Goal: Information Seeking & Learning: Check status

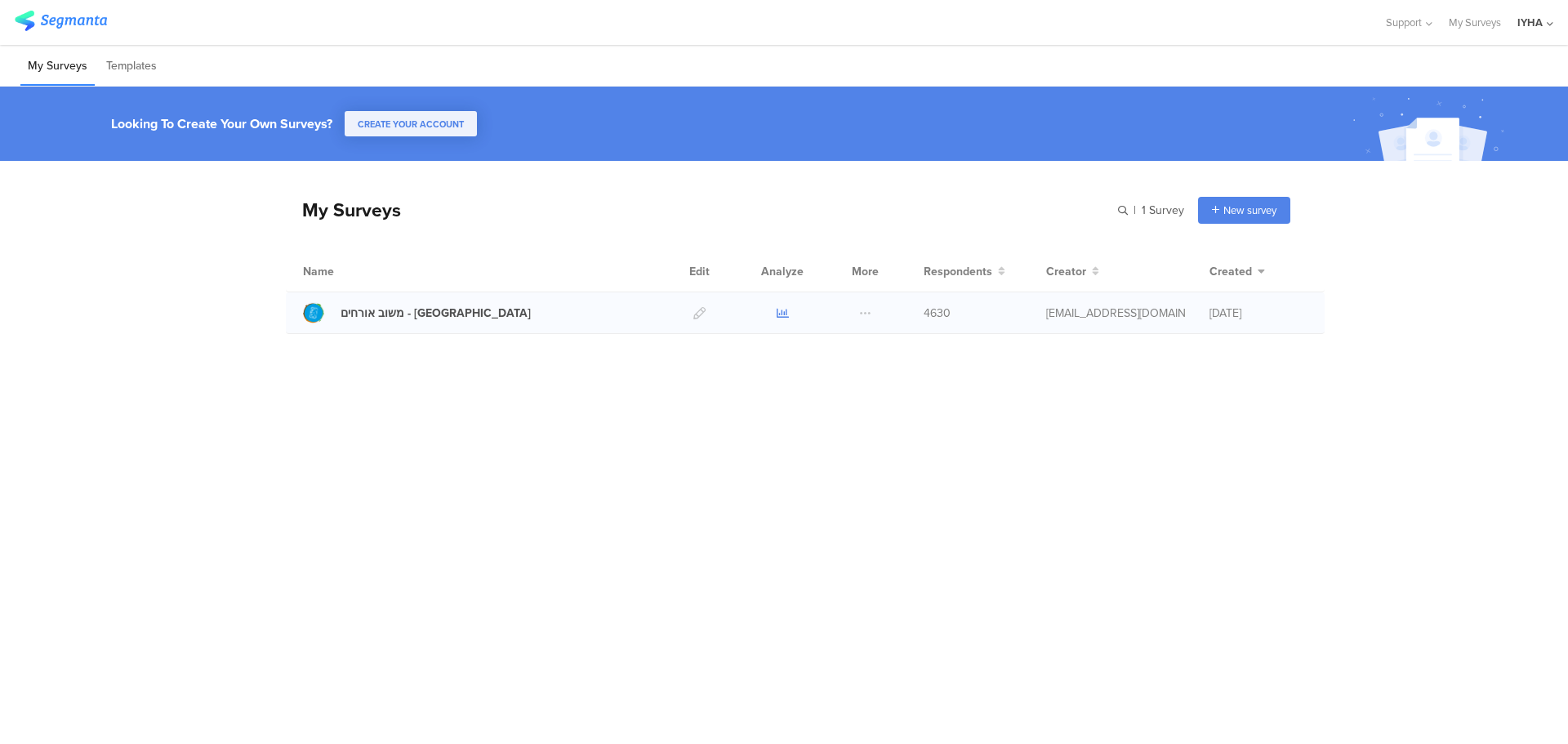
click at [785, 314] on icon at bounding box center [783, 313] width 12 height 12
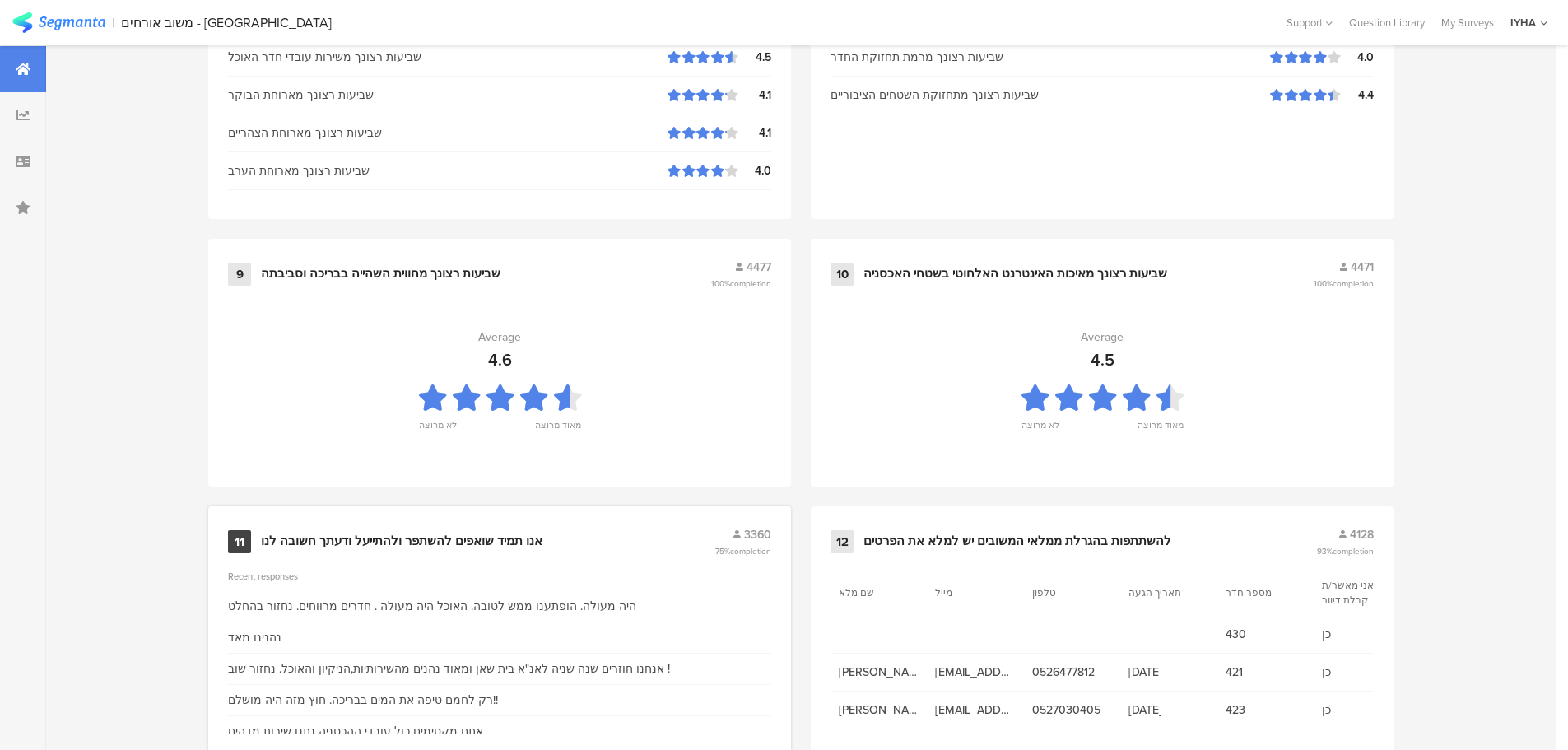
scroll to position [1664, 0]
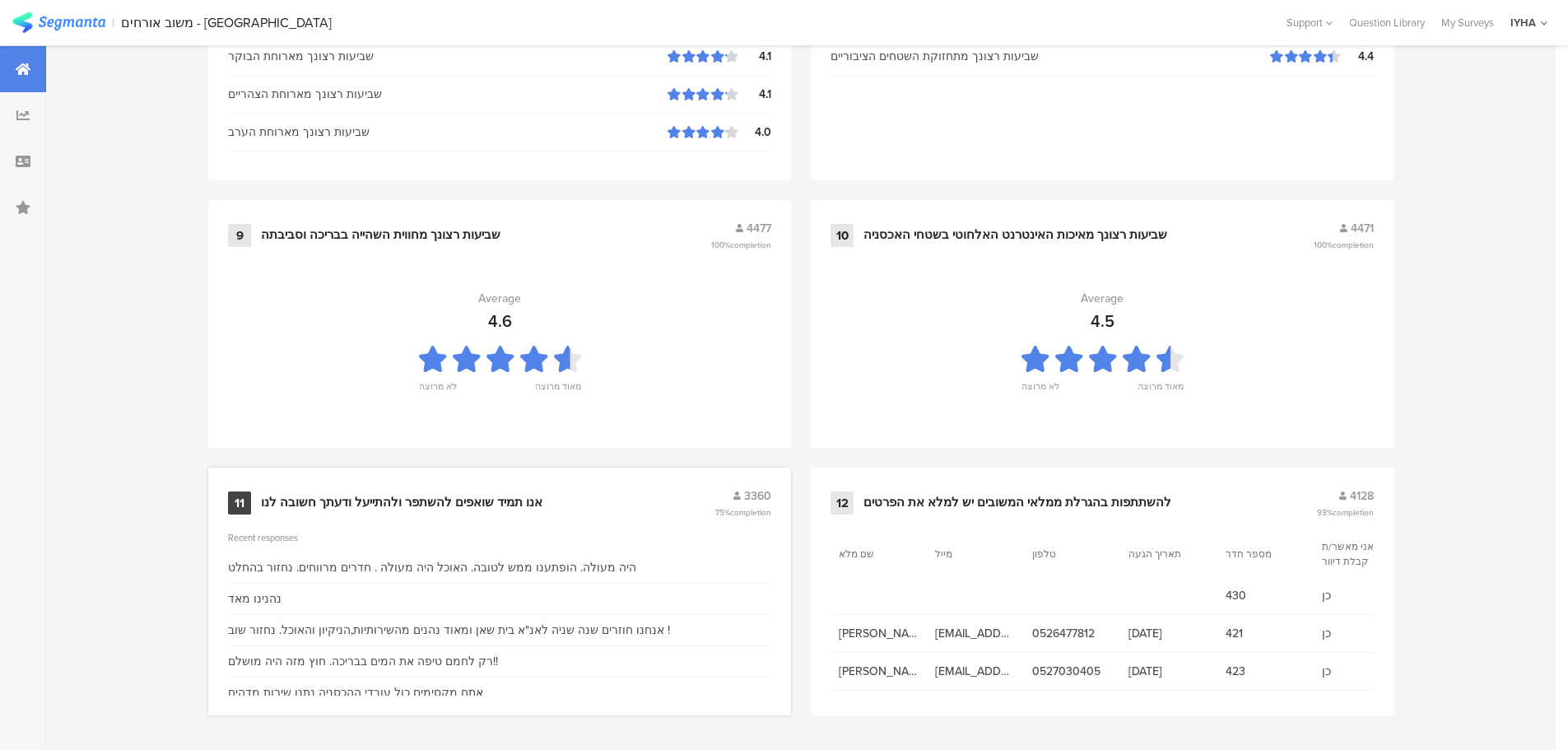
click at [474, 500] on div "אנו תמיד שואפים להשתפר ולהתייעל ודעתך חשובה לנו" at bounding box center [401, 502] width 282 height 16
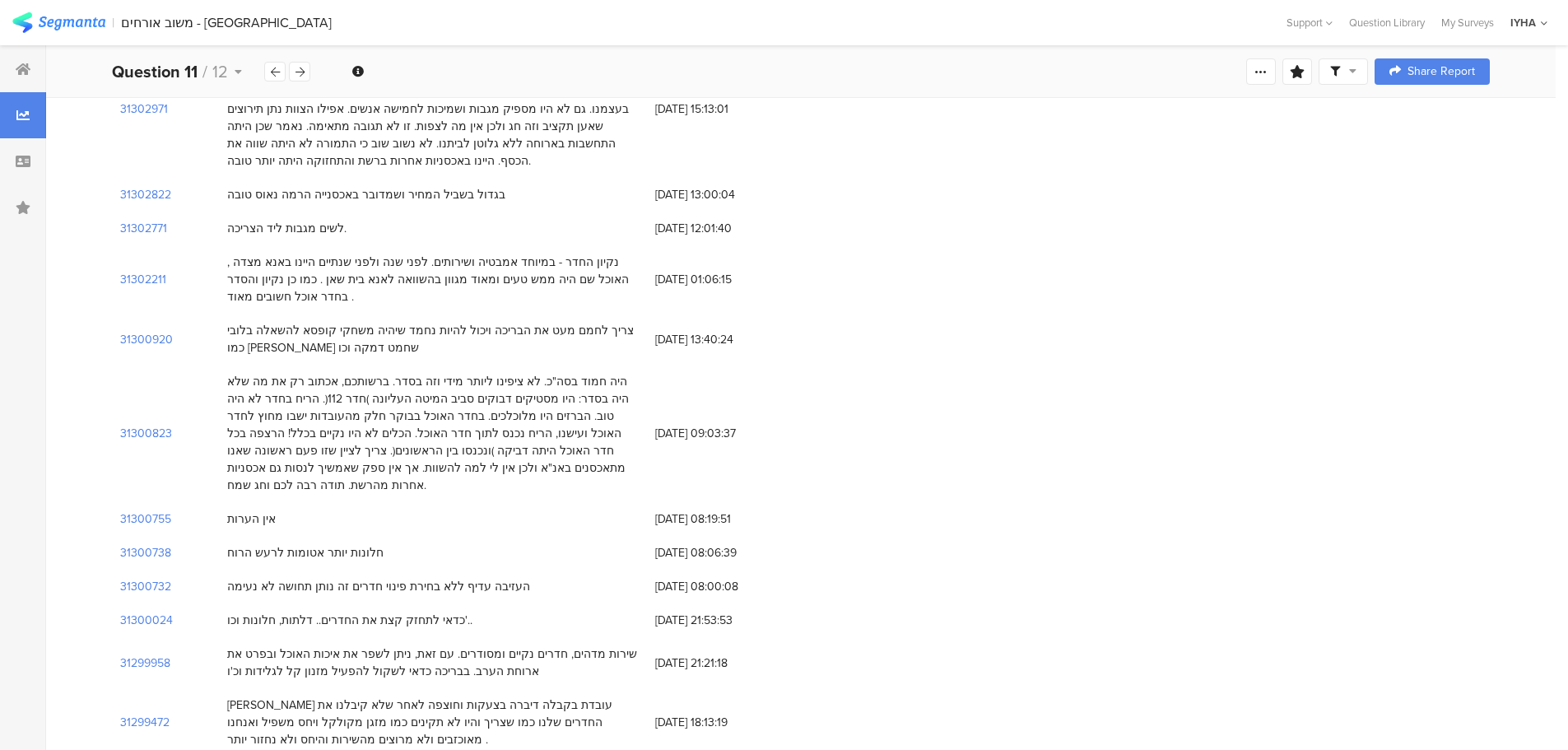
scroll to position [411, 0]
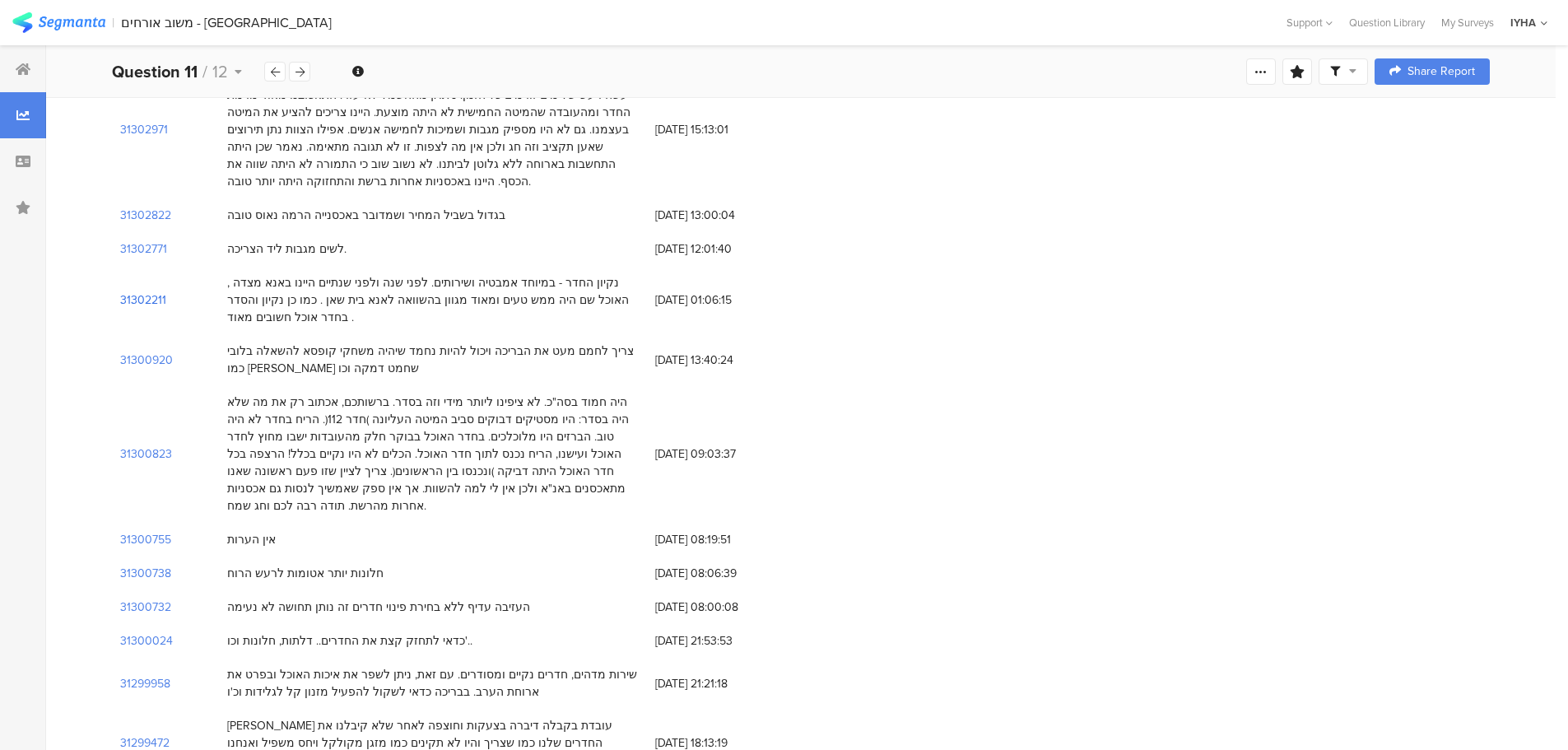
click at [145, 291] on section "31302211" at bounding box center [143, 300] width 47 height 17
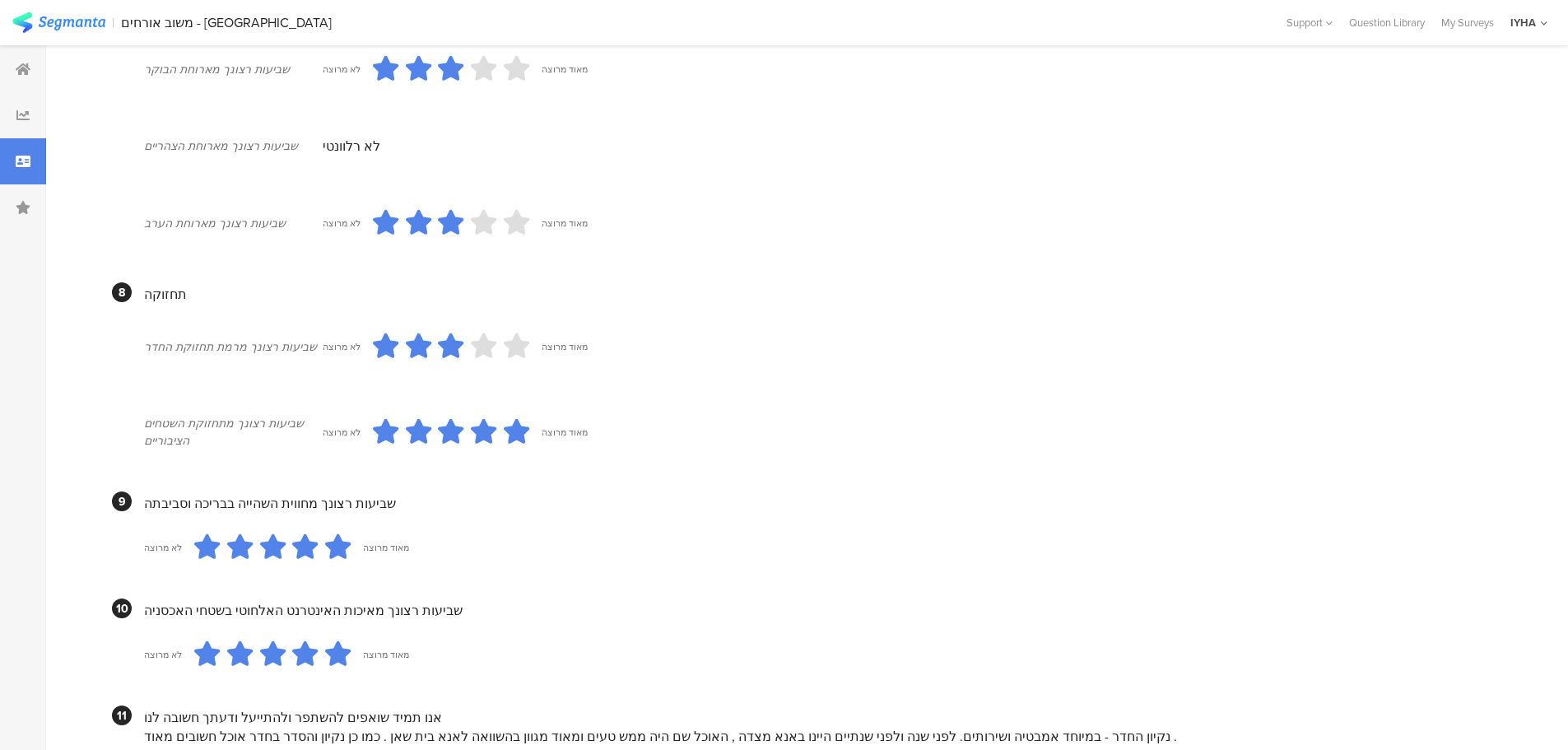
scroll to position [1408, 0]
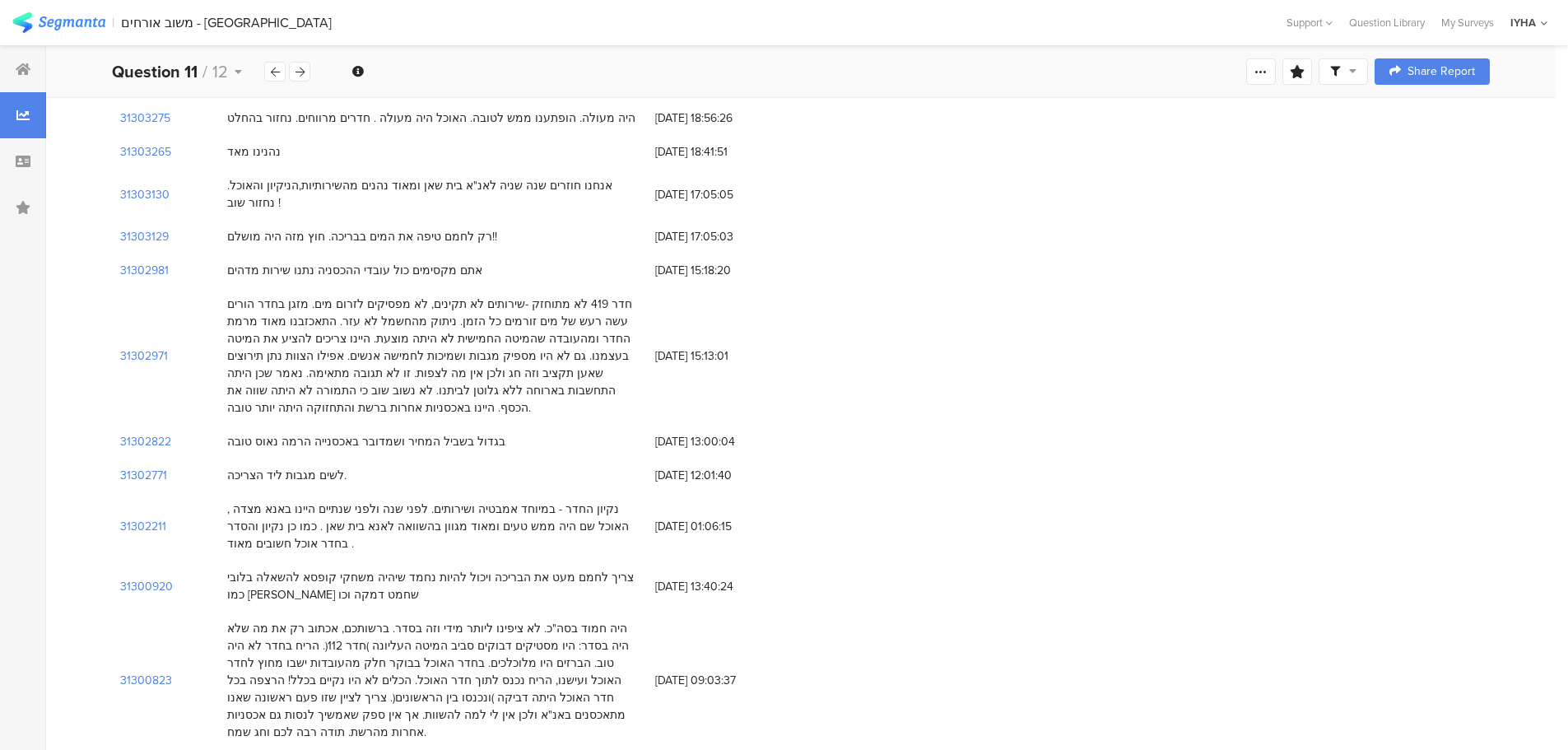
scroll to position [123, 0]
